Goal: Task Accomplishment & Management: Manage account settings

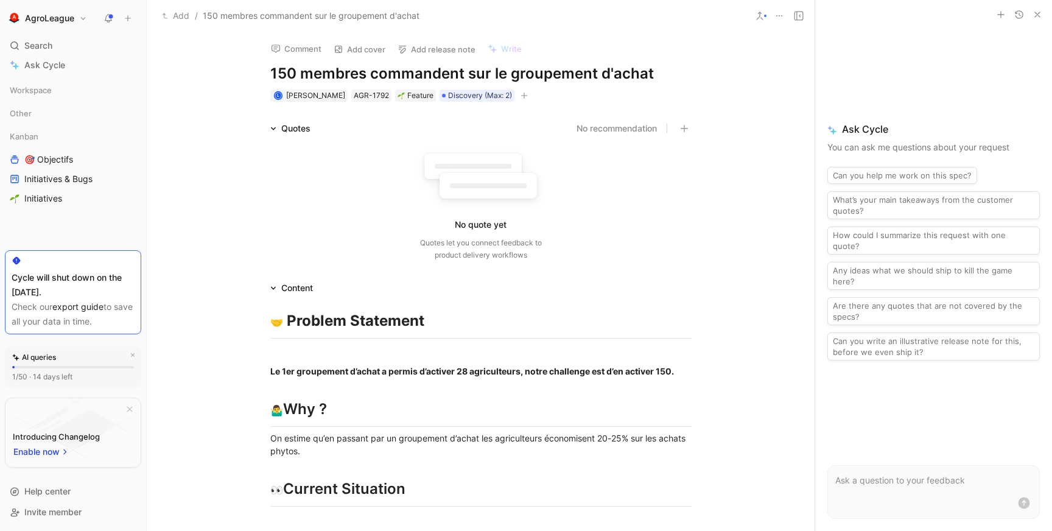
click at [58, 17] on h1 "AgroLeague" at bounding box center [49, 18] width 49 height 11
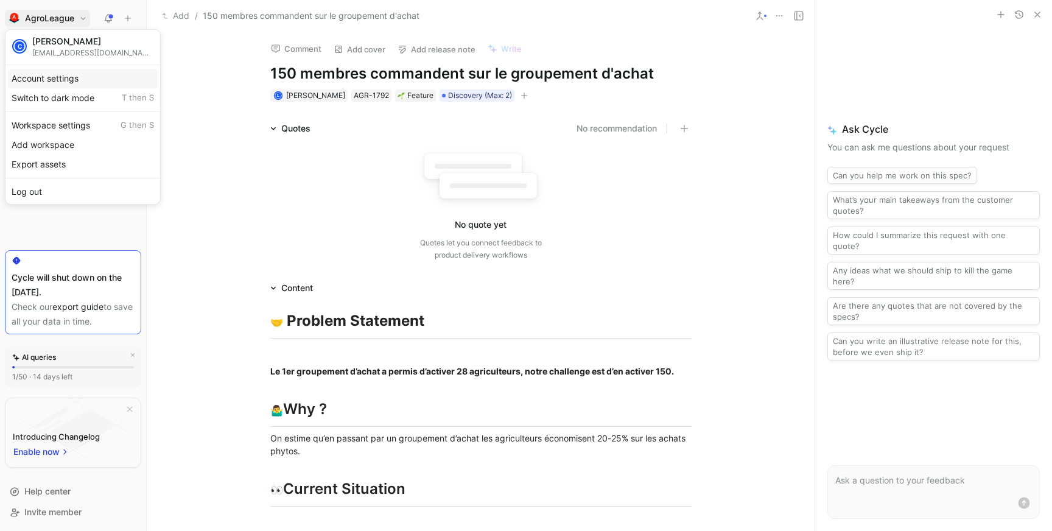
click at [51, 83] on div "Account settings" at bounding box center [83, 78] width 150 height 19
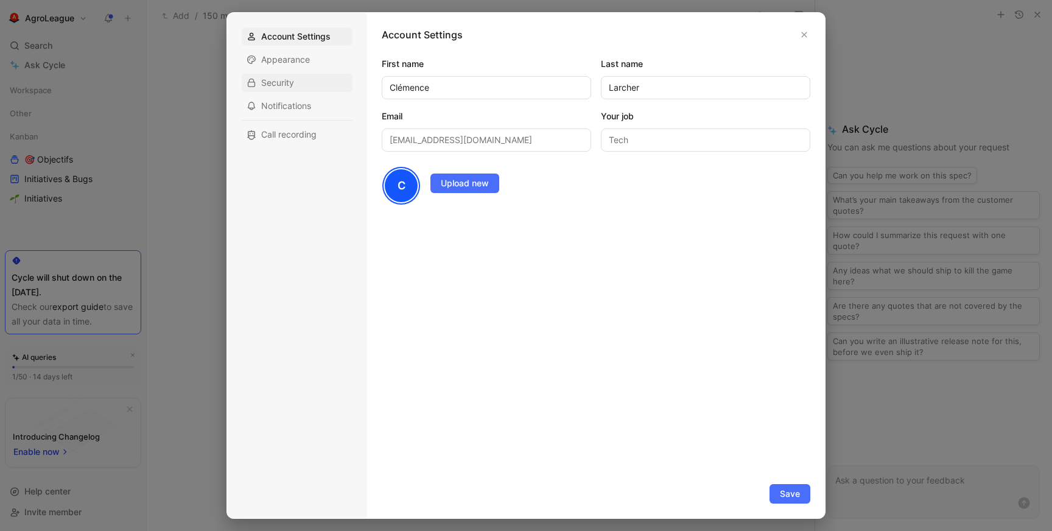
click at [259, 88] on div "Security" at bounding box center [297, 83] width 111 height 18
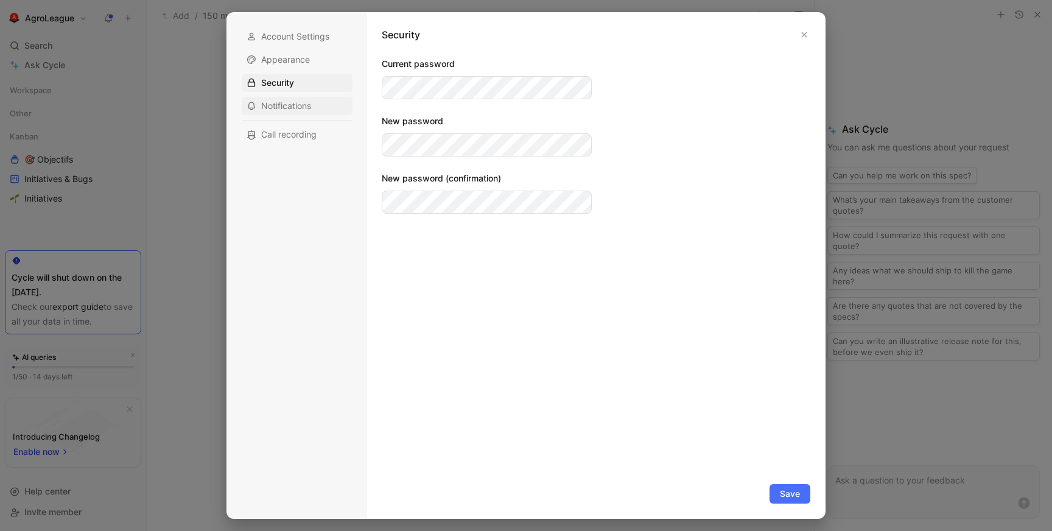
click at [269, 104] on span "Notifications" at bounding box center [286, 106] width 50 height 12
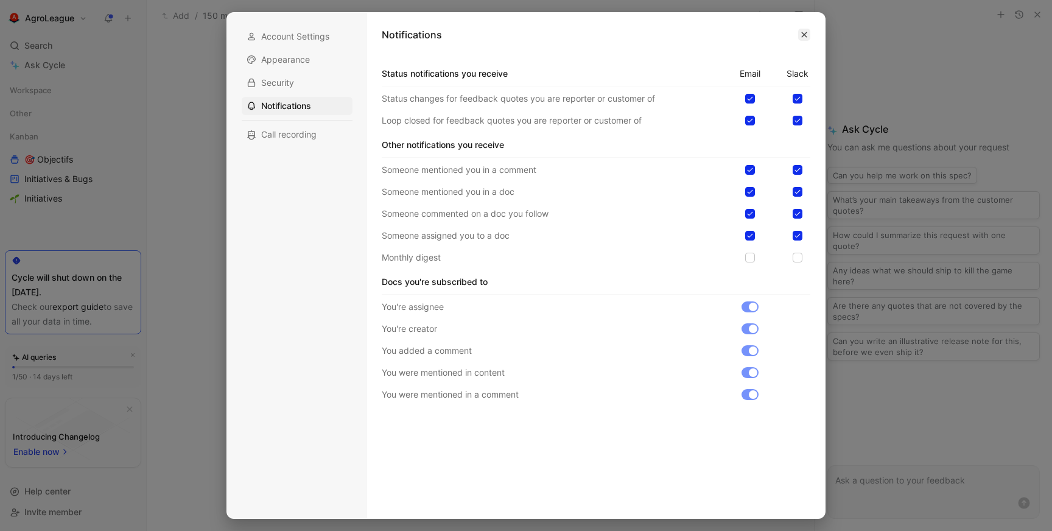
click at [809, 35] on button "button" at bounding box center [804, 35] width 12 height 12
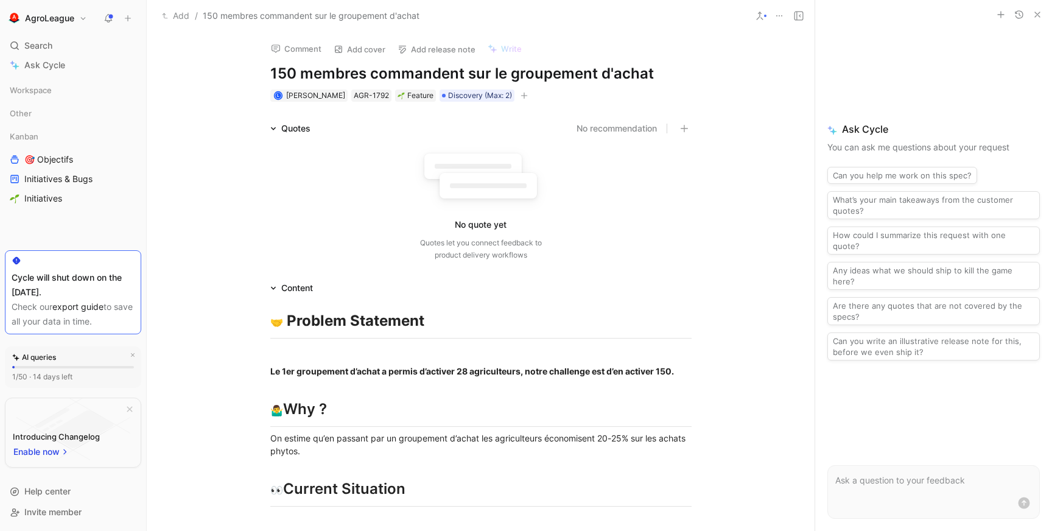
click at [37, 18] on h1 "AgroLeague" at bounding box center [49, 18] width 49 height 11
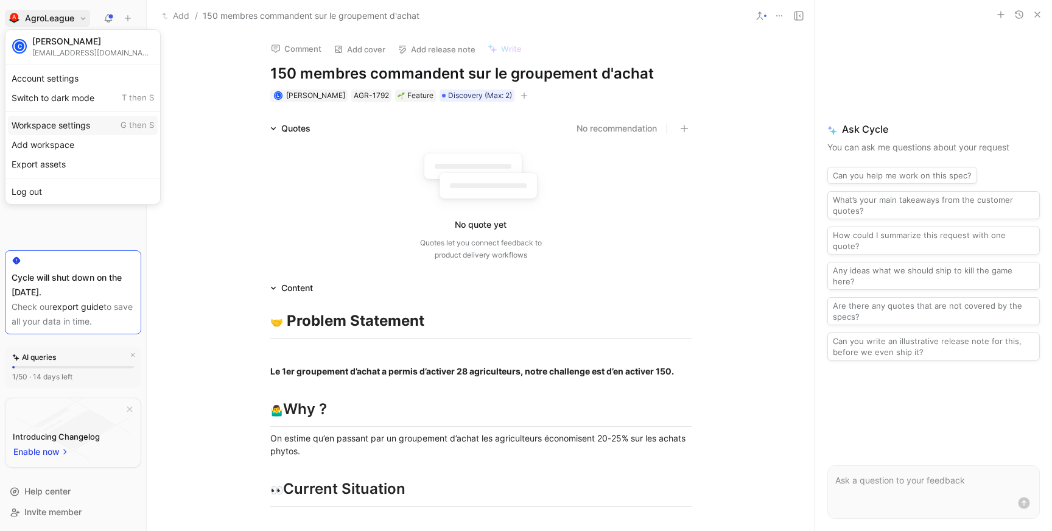
click at [57, 121] on div "Workspace settings G then S" at bounding box center [83, 125] width 150 height 19
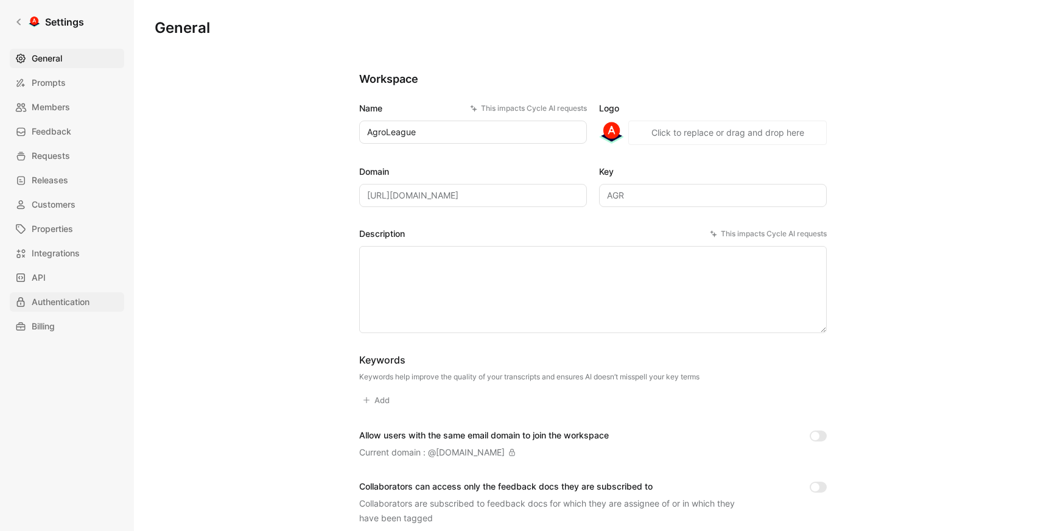
scroll to position [2, 0]
click at [61, 323] on link "Billing" at bounding box center [67, 326] width 114 height 19
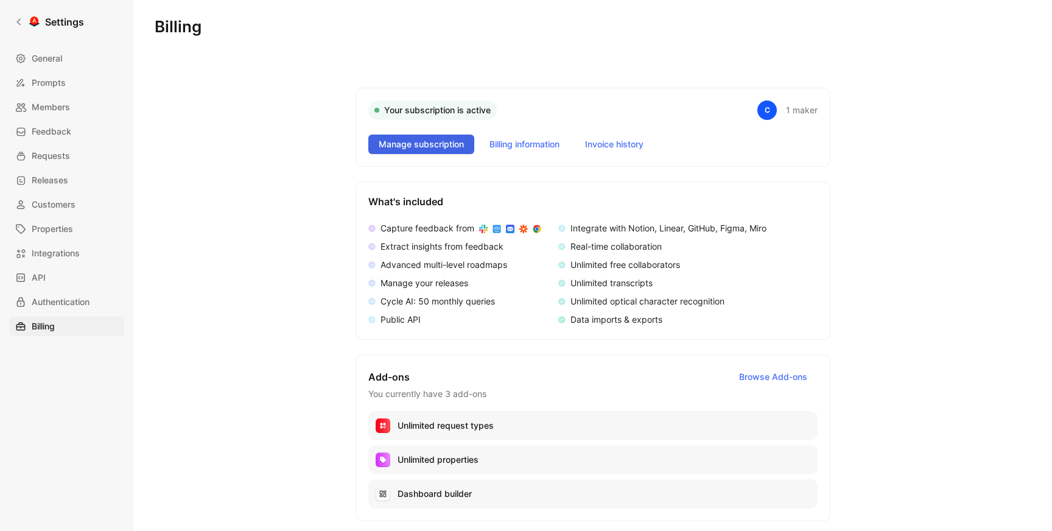
click at [443, 147] on span "Manage subscription" at bounding box center [421, 144] width 85 height 15
